Goal: Navigation & Orientation: Find specific page/section

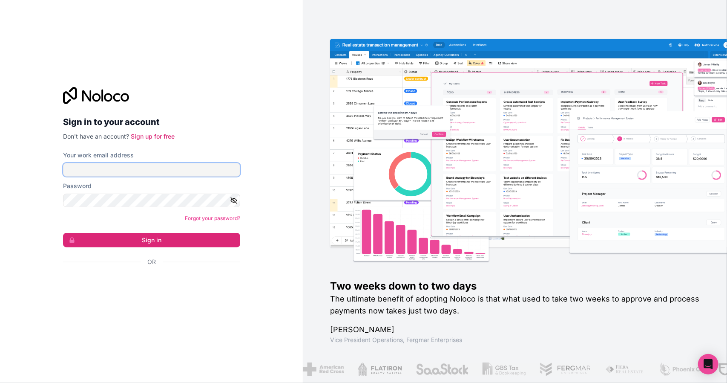
click at [147, 168] on input "Your work email address" at bounding box center [151, 170] width 177 height 14
type input "[PERSON_NAME][EMAIL_ADDRESS][DOMAIN_NAME]"
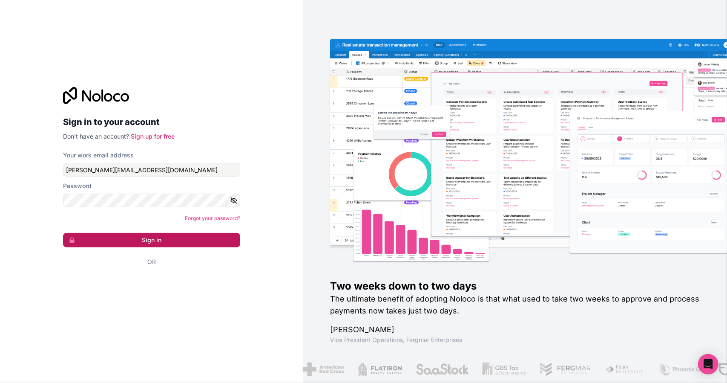
click at [166, 241] on button "Sign in" at bounding box center [151, 240] width 177 height 14
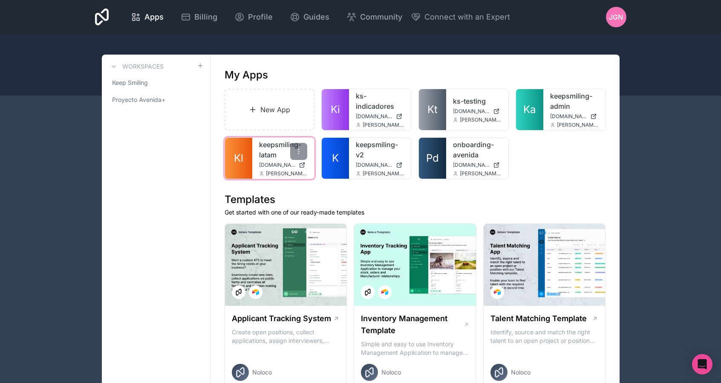
click at [270, 149] on link "keepsmiling-latam" at bounding box center [283, 149] width 49 height 20
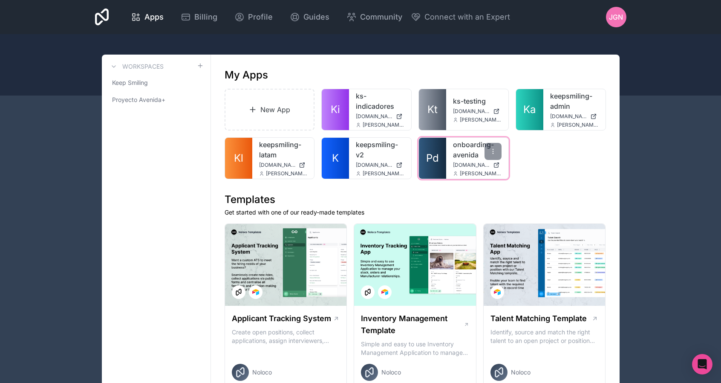
click at [463, 146] on link "onboarding-avenida" at bounding box center [477, 149] width 49 height 20
